Goal: Register for event/course

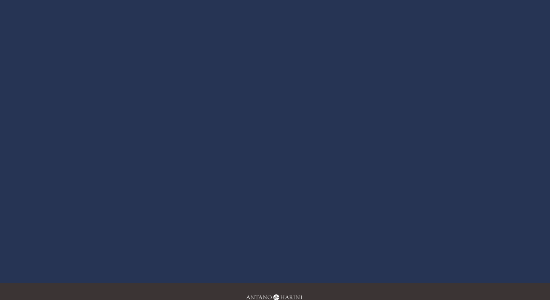
scroll to position [68, 0]
click at [270, 140] on div at bounding box center [274, 134] width 433 height 243
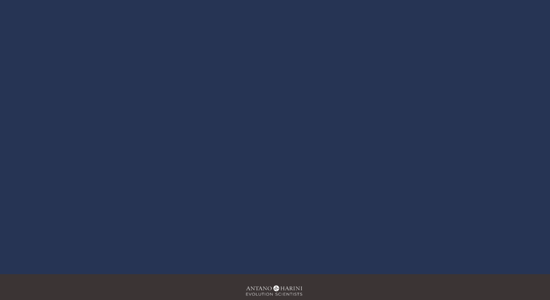
scroll to position [96, 0]
click at [323, 108] on div at bounding box center [274, 120] width 433 height 243
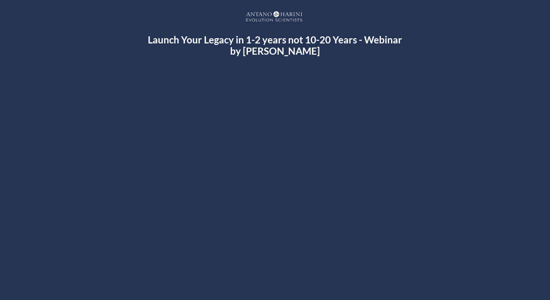
scroll to position [121, 0]
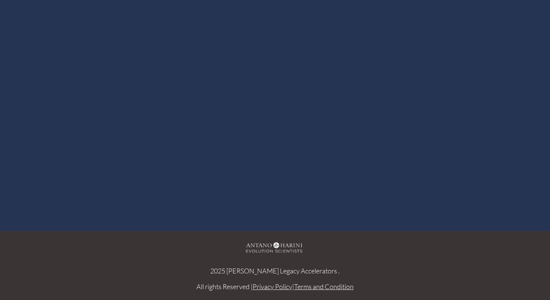
click at [353, 165] on div at bounding box center [274, 82] width 433 height 243
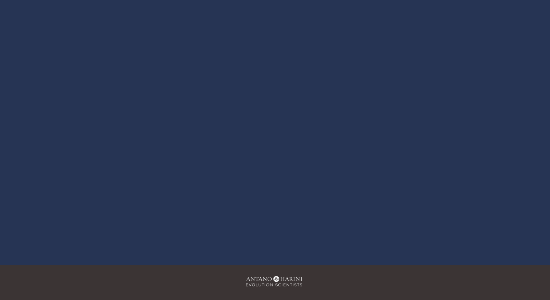
scroll to position [76, 0]
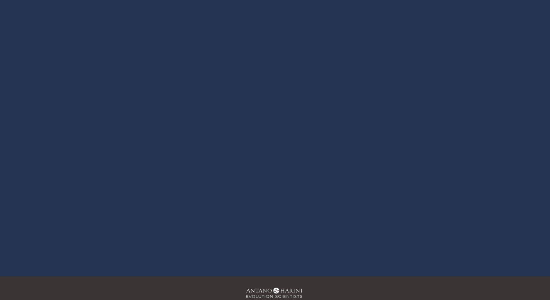
click at [278, 127] on div at bounding box center [274, 127] width 433 height 243
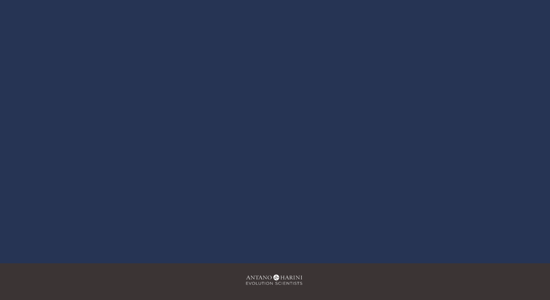
scroll to position [107, 0]
click at [273, 110] on div at bounding box center [274, 110] width 433 height 243
